Goal: Task Accomplishment & Management: Use online tool/utility

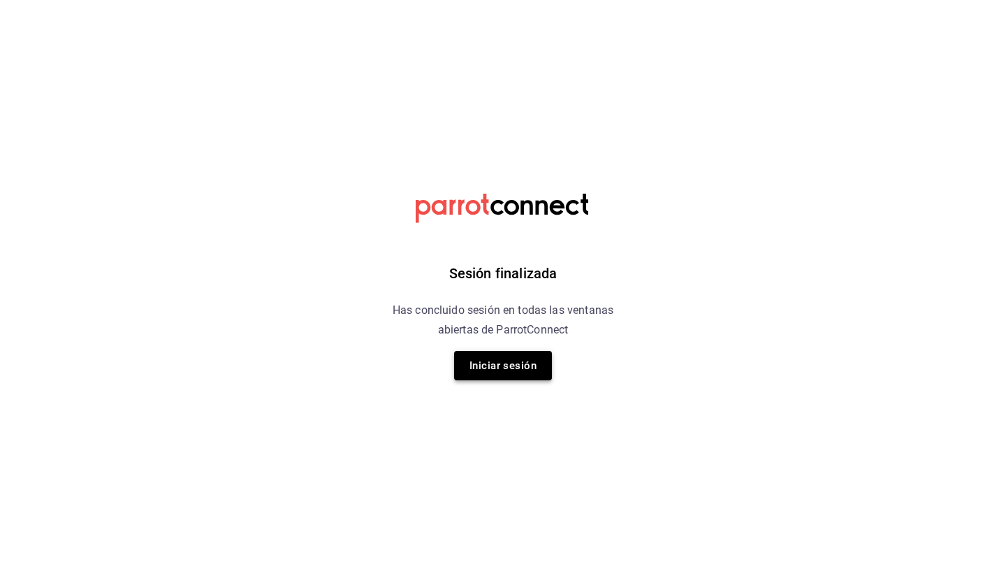
click at [500, 374] on button "Iniciar sesión" at bounding box center [503, 365] width 98 height 29
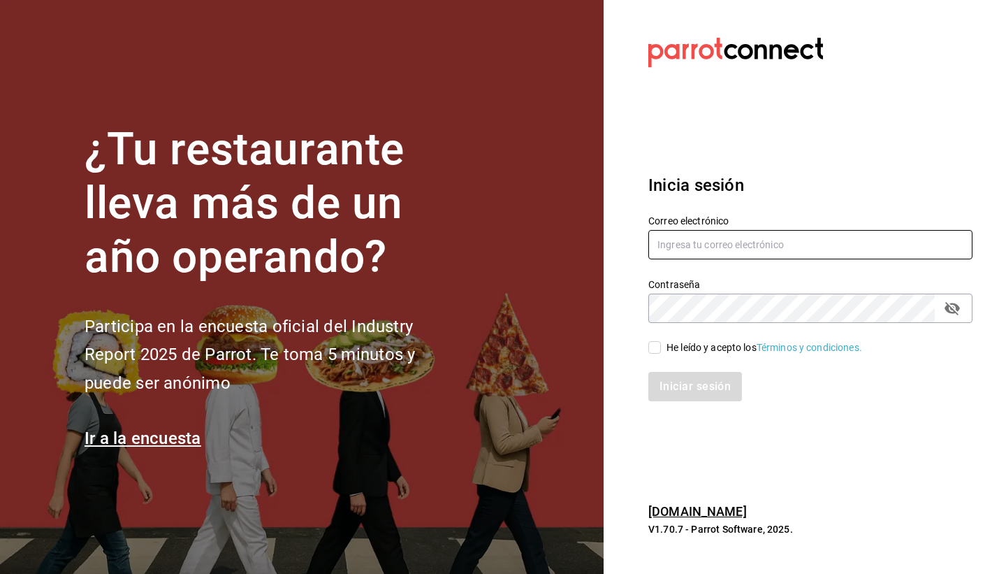
type input "[EMAIL_ADDRESS][DOMAIN_NAME]"
click at [656, 349] on input "He leído y acepto los Términos y condiciones." at bounding box center [655, 347] width 13 height 13
checkbox input "true"
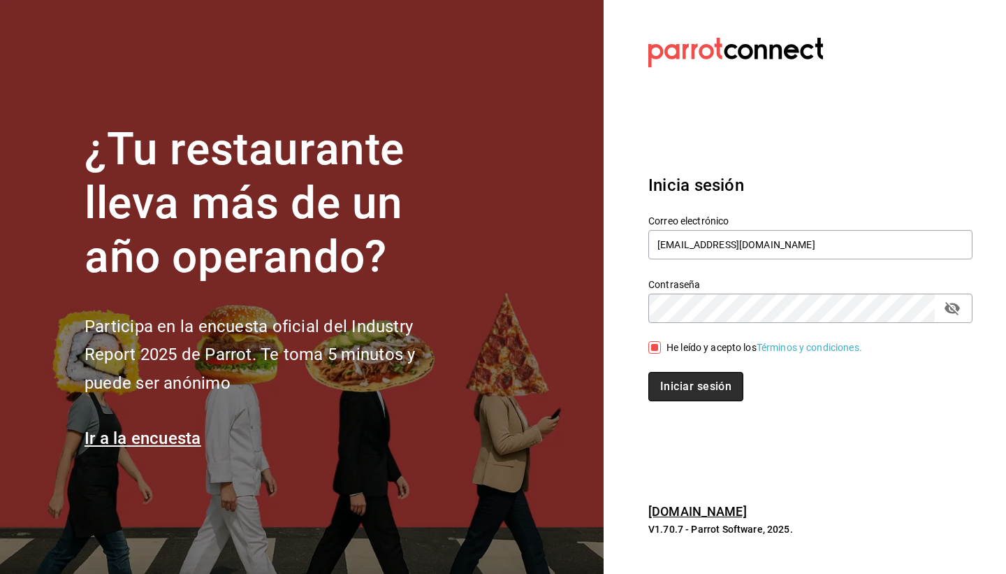
click at [689, 391] on button "Iniciar sesión" at bounding box center [696, 386] width 95 height 29
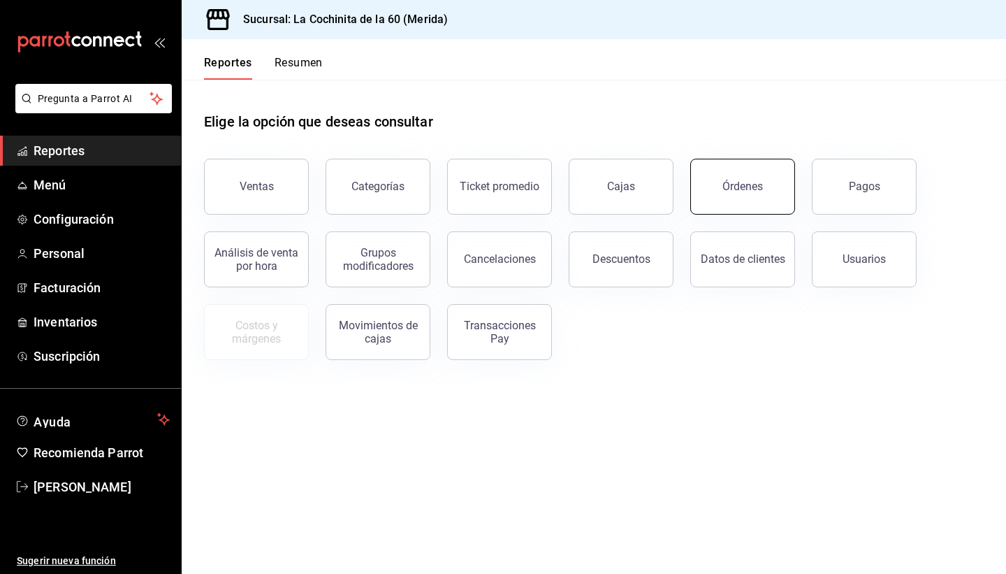
click at [770, 198] on button "Órdenes" at bounding box center [743, 187] width 105 height 56
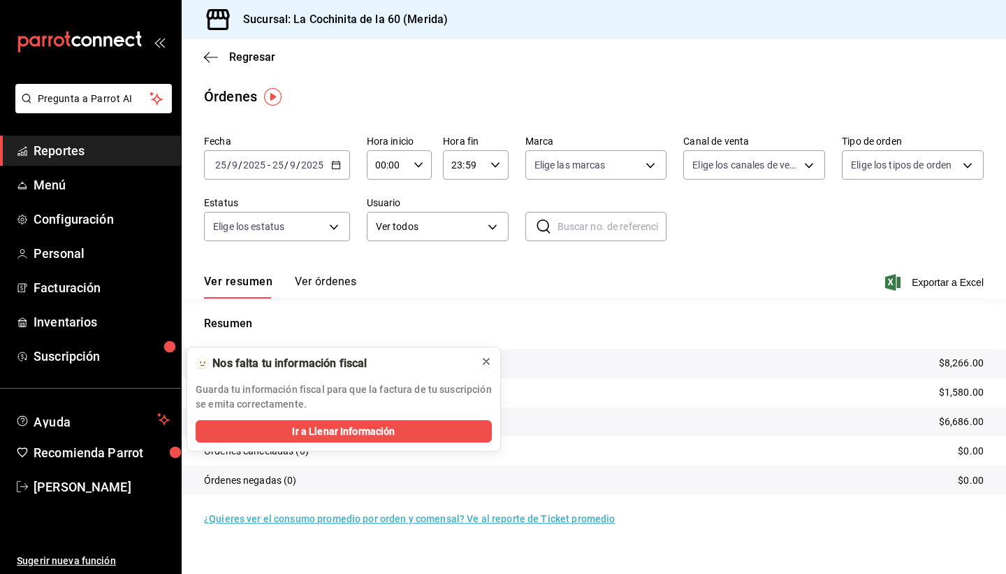
click at [484, 362] on icon at bounding box center [486, 361] width 11 height 11
